Goal: Information Seeking & Learning: Understand process/instructions

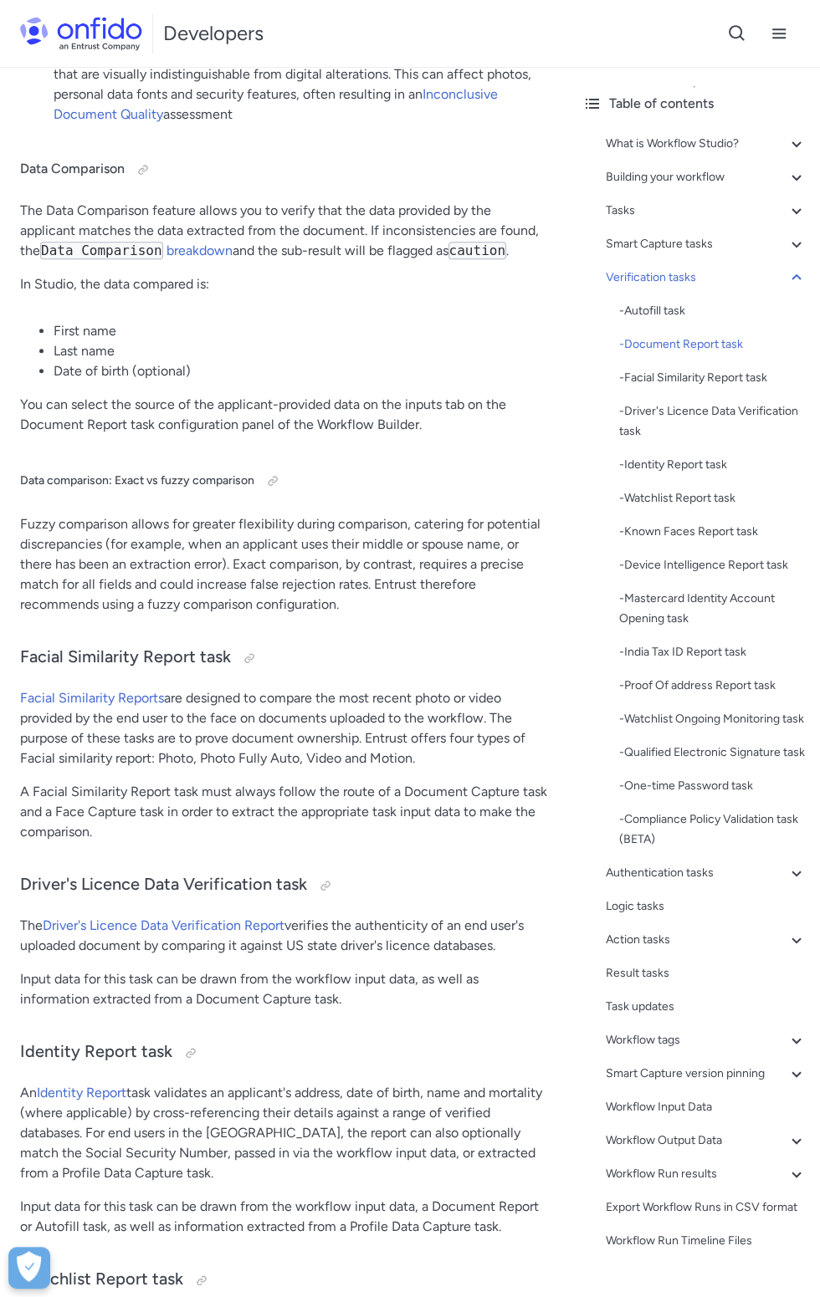
scroll to position [13504, 0]
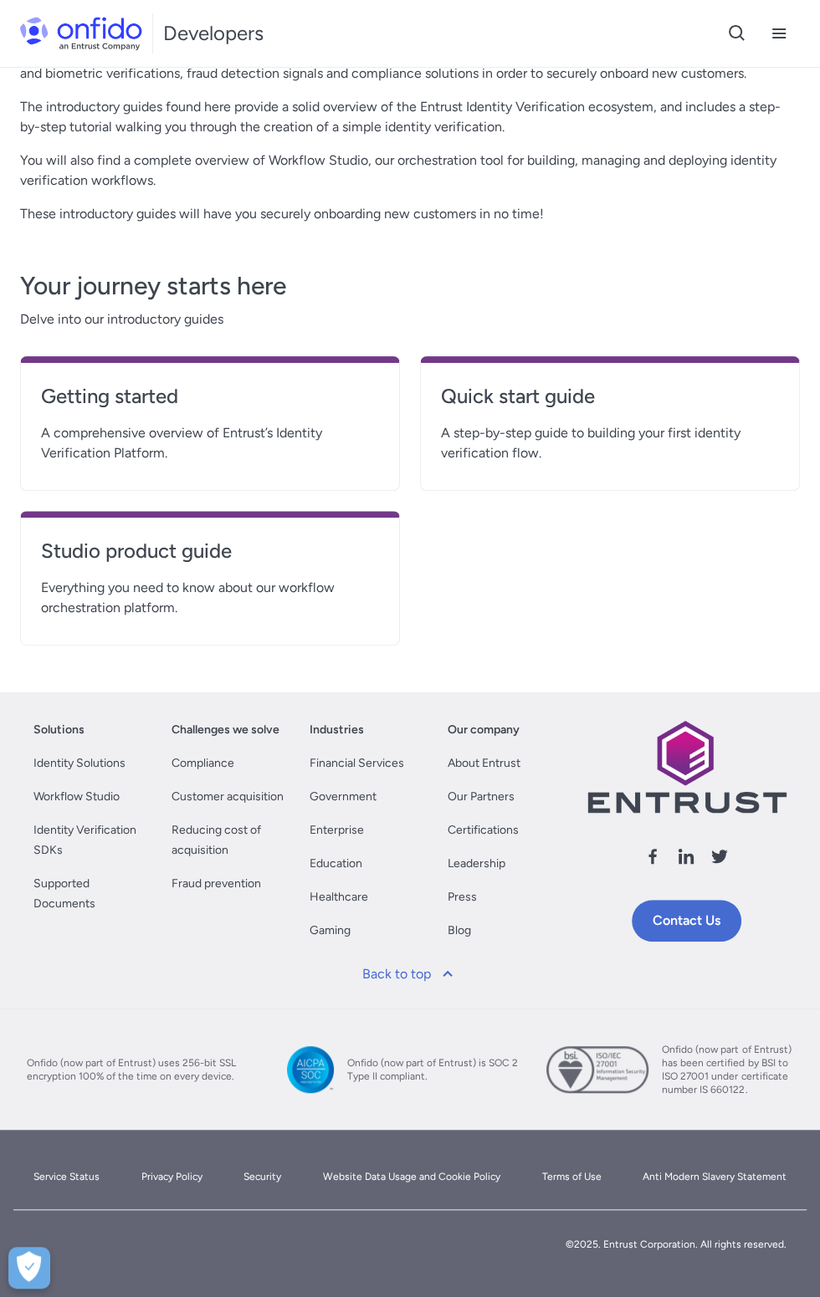
scroll to position [176, 0]
click at [628, 423] on link "Quick start guide" at bounding box center [610, 403] width 338 height 40
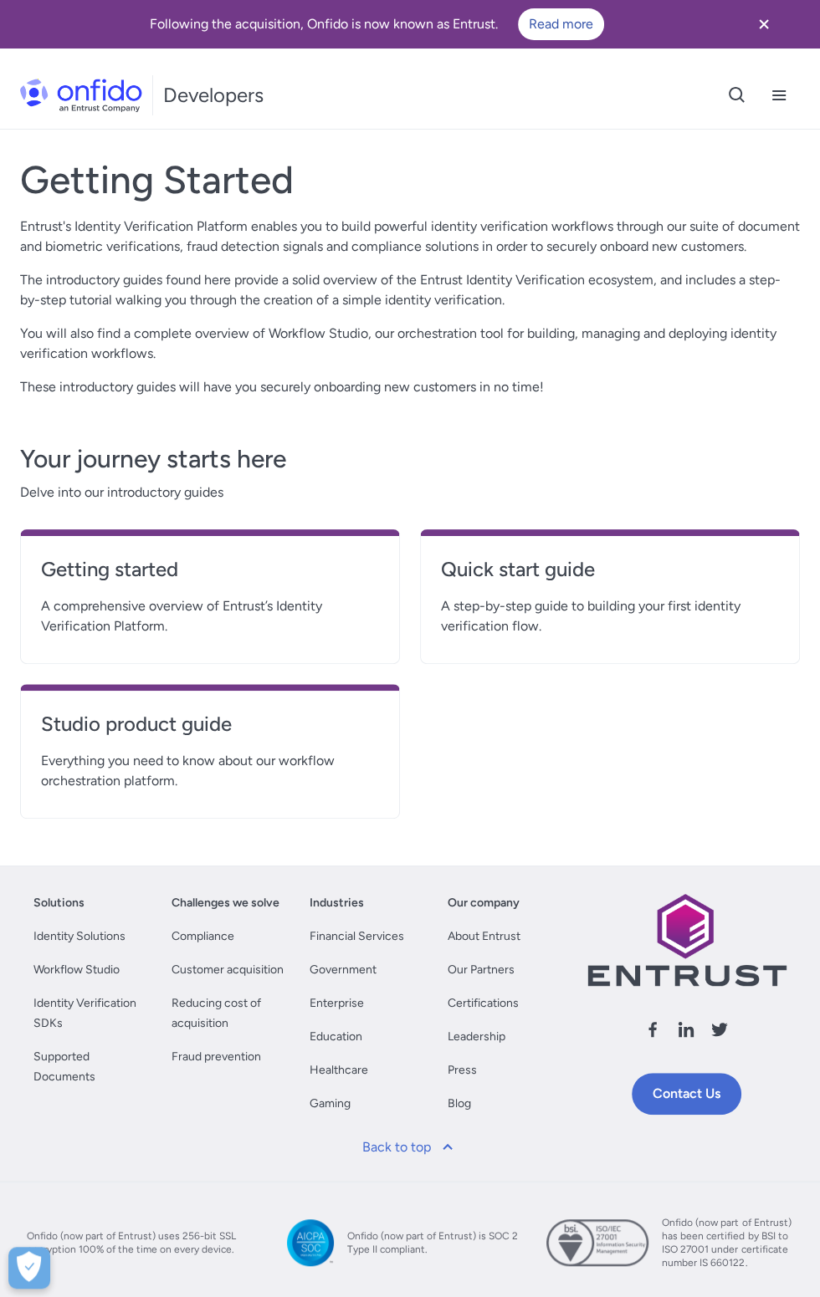
scroll to position [176, 0]
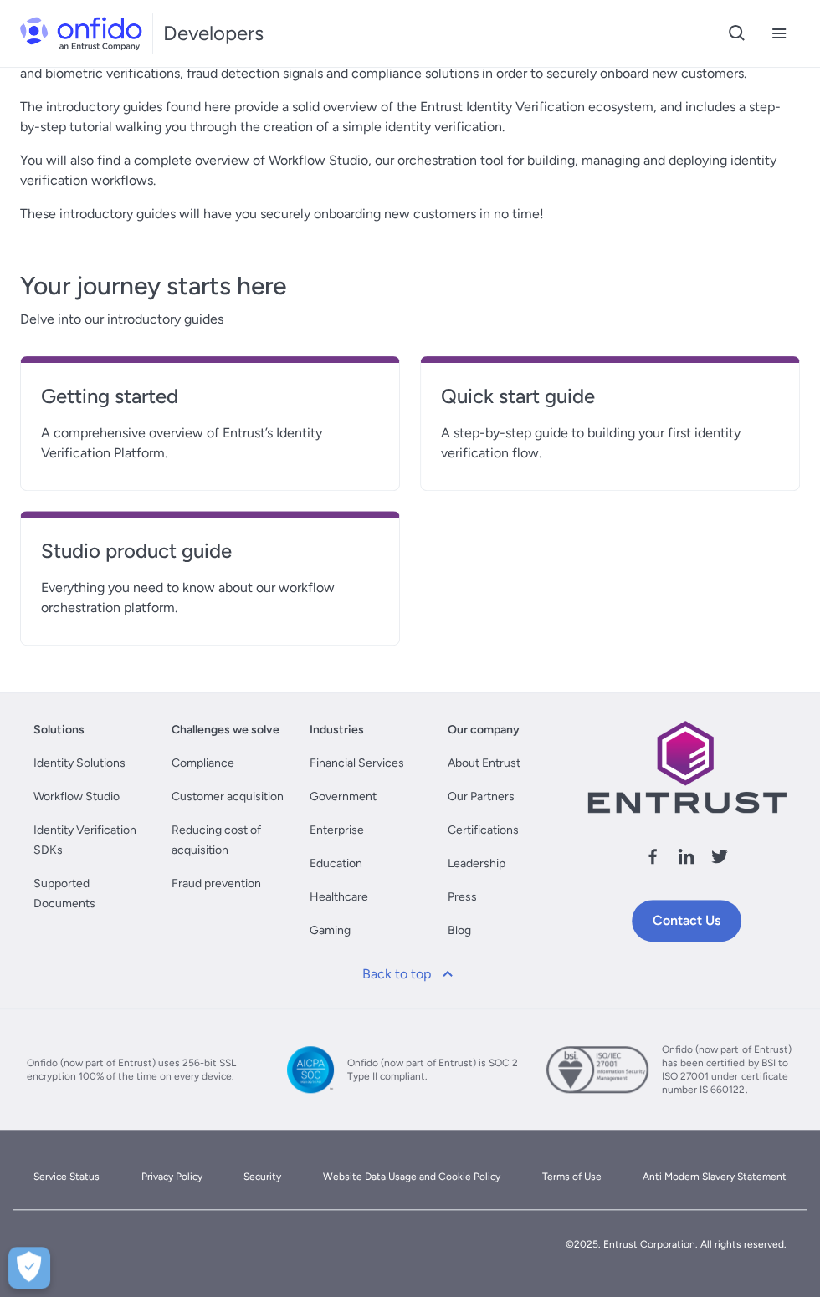
click at [138, 618] on span "Everything you need to know about our workflow orchestration platform." at bounding box center [210, 598] width 338 height 40
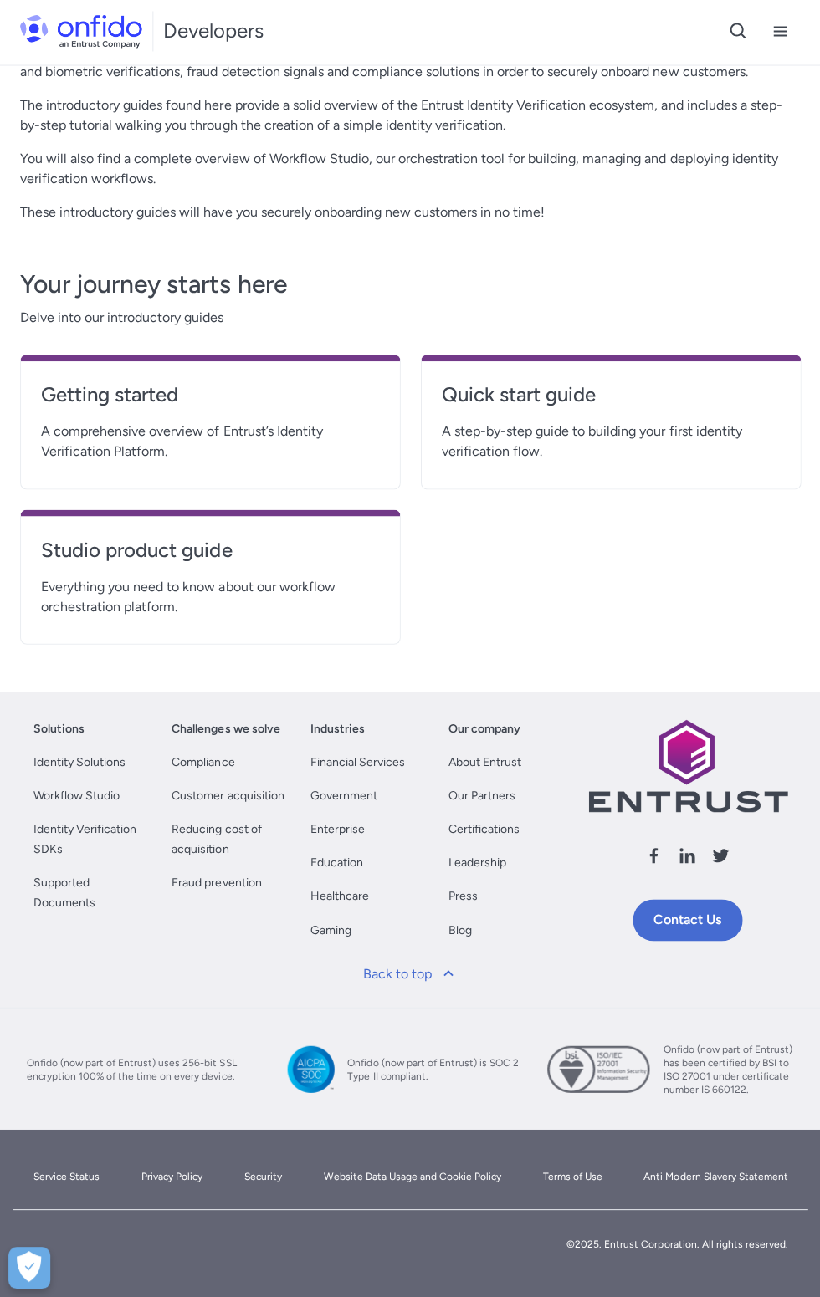
scroll to position [217, 0]
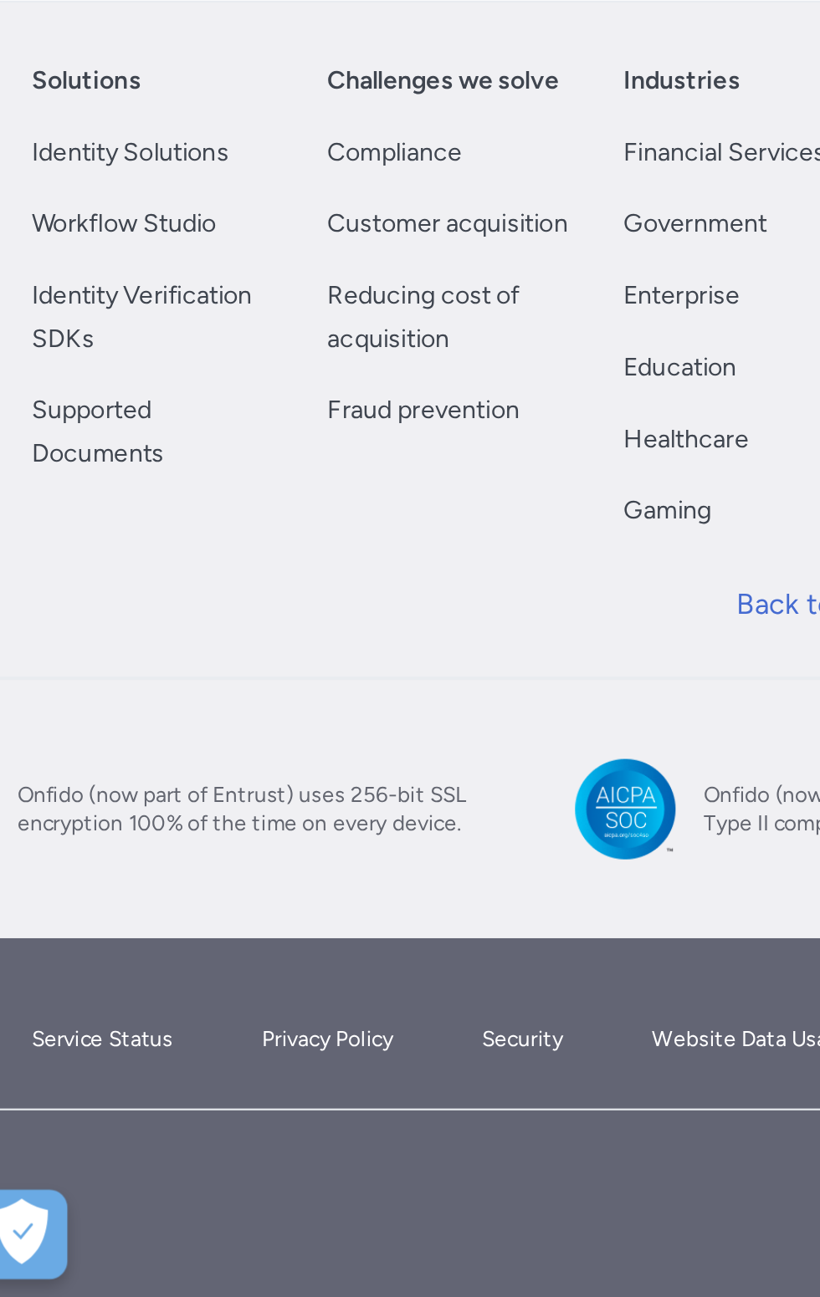
click at [74, 565] on h4 "Studio product guide" at bounding box center [210, 551] width 338 height 27
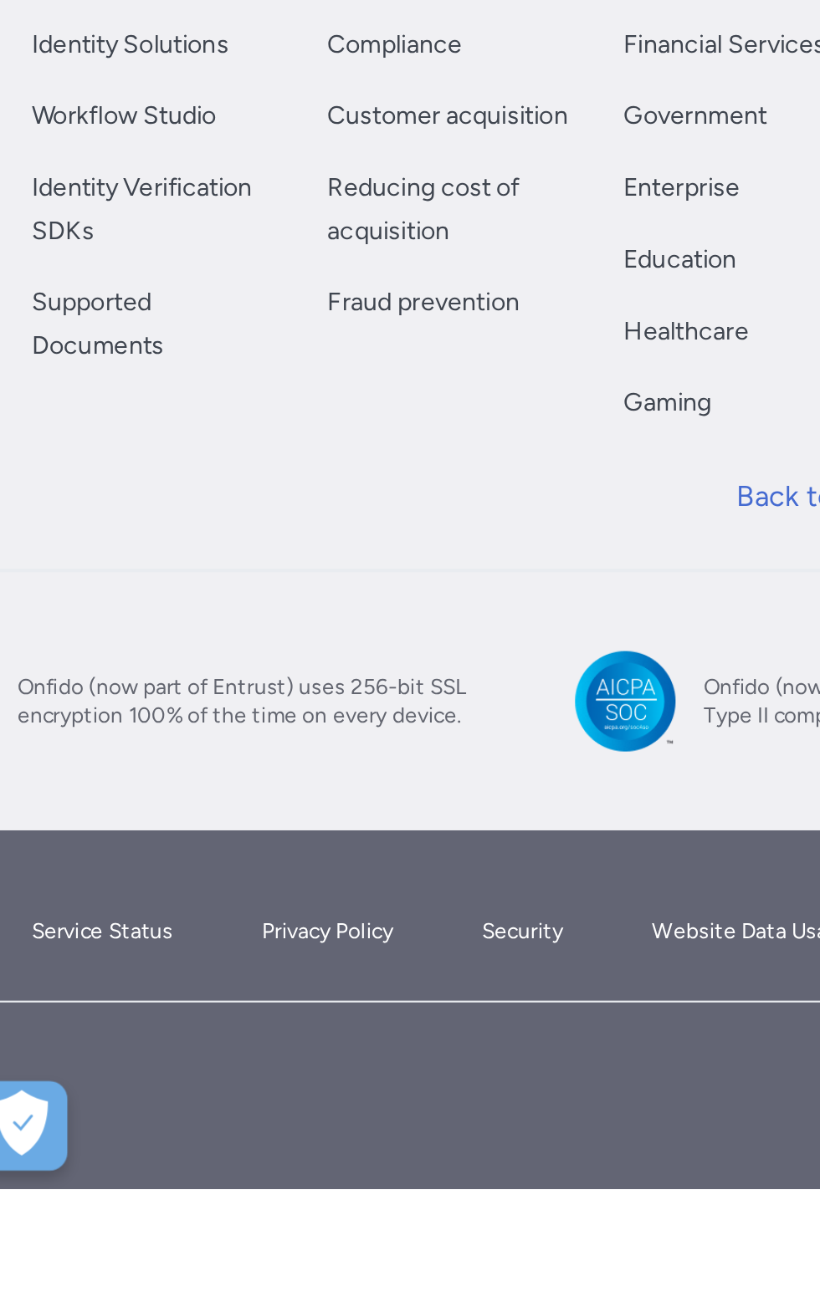
scroll to position [263, 0]
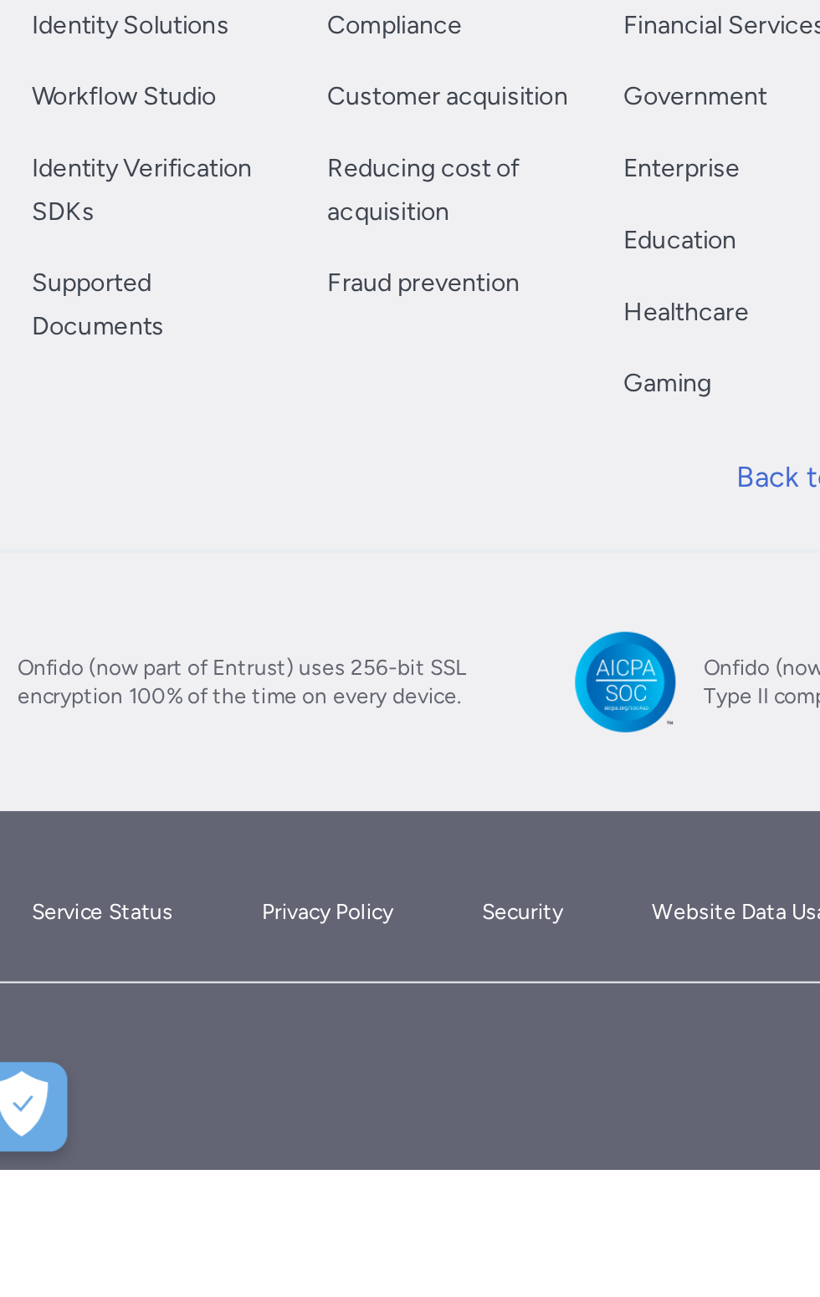
click at [60, 807] on link "Workflow Studio" at bounding box center [76, 797] width 86 height 20
